Goal: Transaction & Acquisition: Purchase product/service

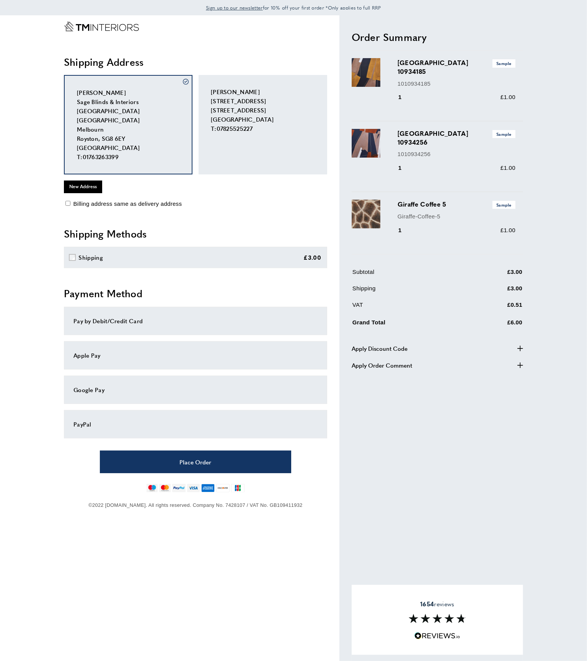
click at [218, 101] on span "[PERSON_NAME] [STREET_ADDRESS] [STREET_ADDRESS] T: 07825525227" at bounding box center [242, 110] width 63 height 45
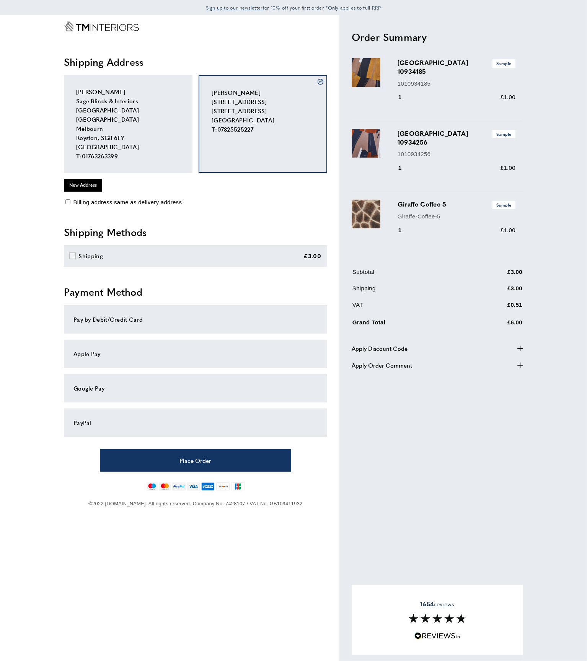
click at [147, 315] on div "Pay by Debit/Credit Card" at bounding box center [195, 319] width 244 height 9
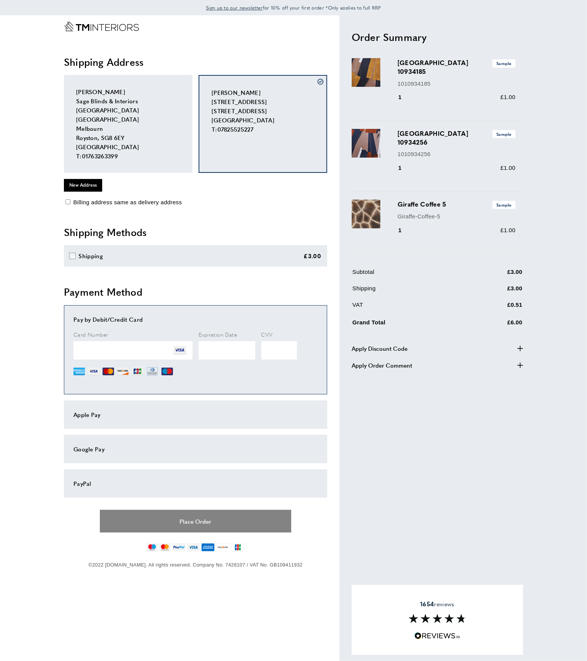
click at [185, 522] on button "Place Order" at bounding box center [195, 521] width 191 height 23
